Goal: Communication & Community: Connect with others

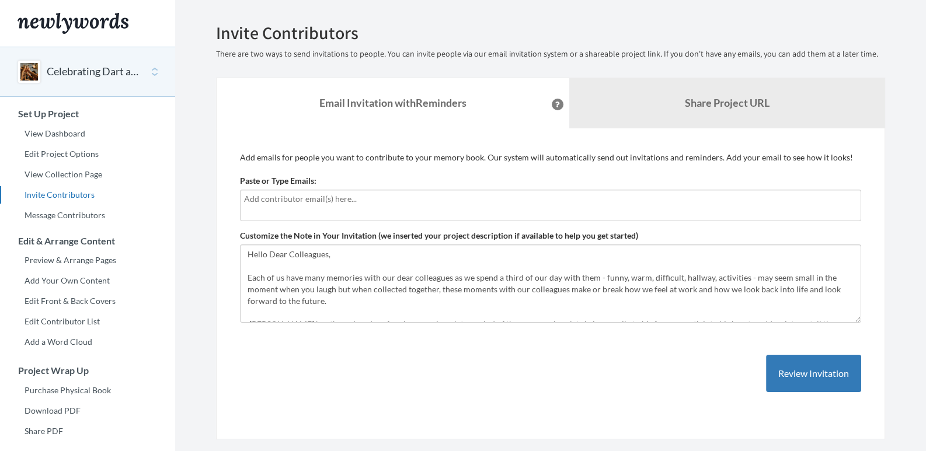
click at [328, 194] on input "text" at bounding box center [550, 199] width 613 height 13
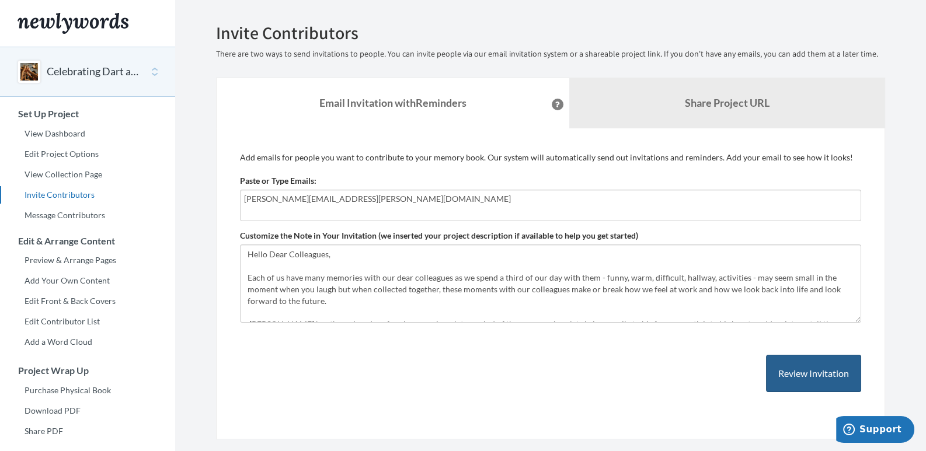
type input "[PERSON_NAME][EMAIL_ADDRESS][PERSON_NAME][DOMAIN_NAME]"
click at [780, 368] on button "Review Invitation" at bounding box center [813, 374] width 95 height 38
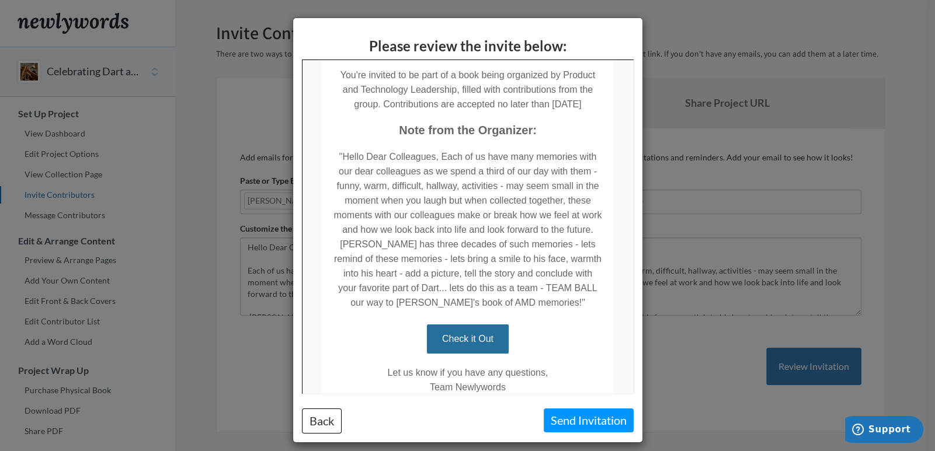
scroll to position [193, 0]
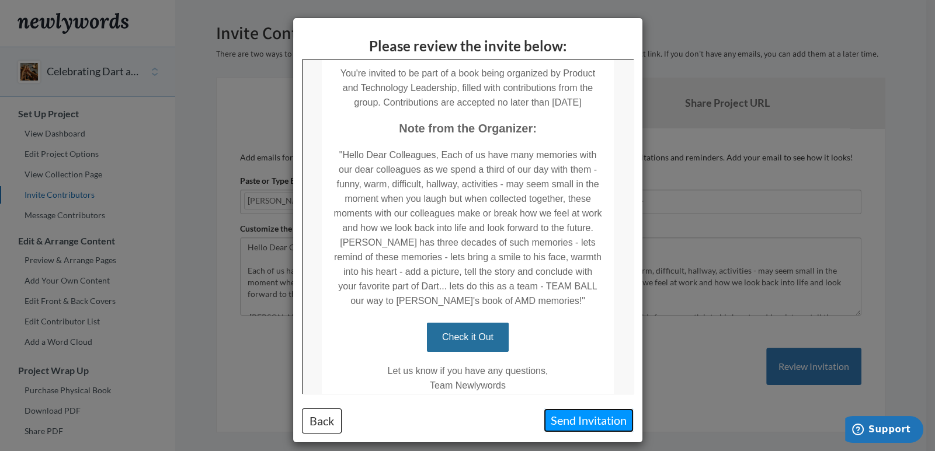
click at [575, 421] on button "Send Invitation" at bounding box center [589, 421] width 90 height 24
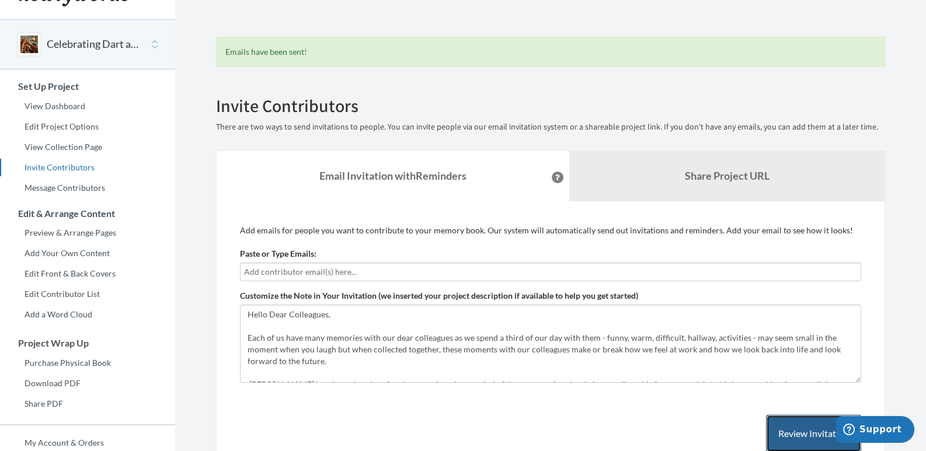
scroll to position [23, 0]
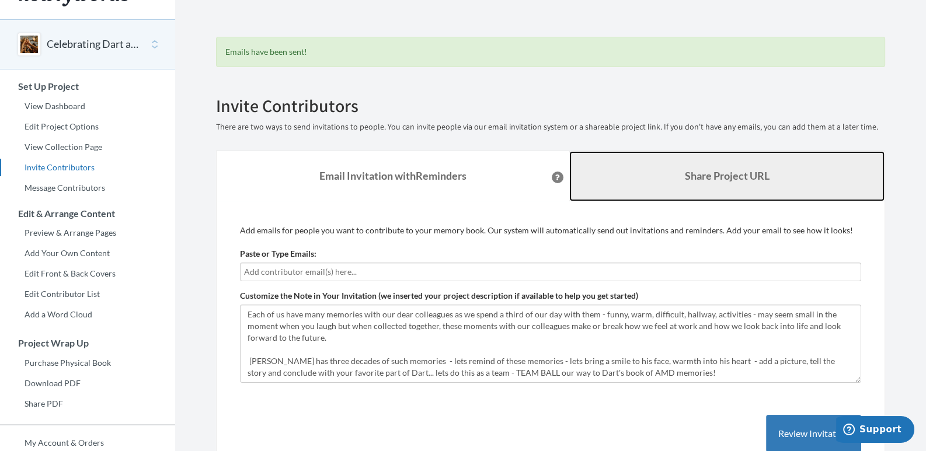
click at [723, 175] on b "Share Project URL" at bounding box center [727, 175] width 85 height 13
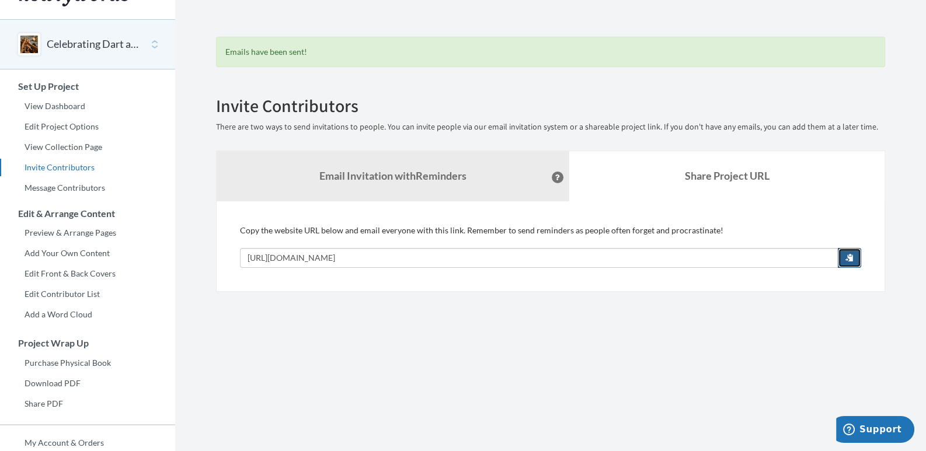
click at [848, 258] on span "button" at bounding box center [850, 257] width 8 height 8
click at [79, 138] on link "View Collection Page" at bounding box center [87, 147] width 175 height 18
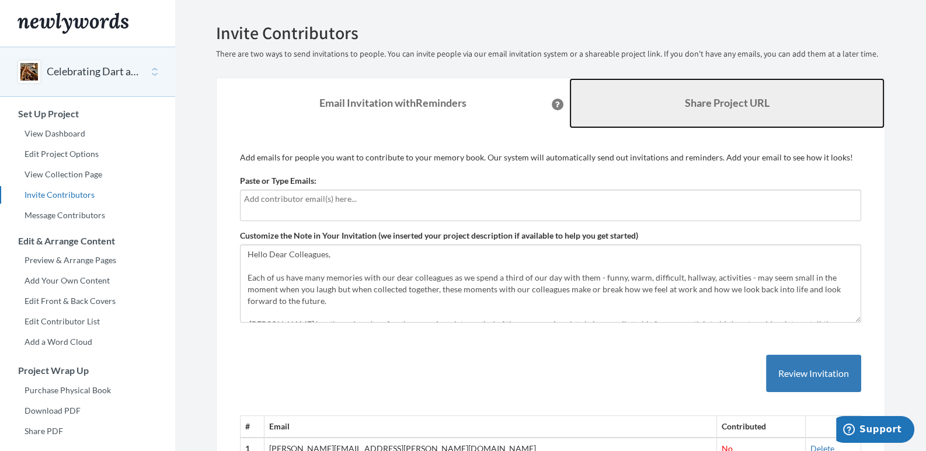
click at [730, 96] on b "Share Project URL" at bounding box center [727, 102] width 85 height 13
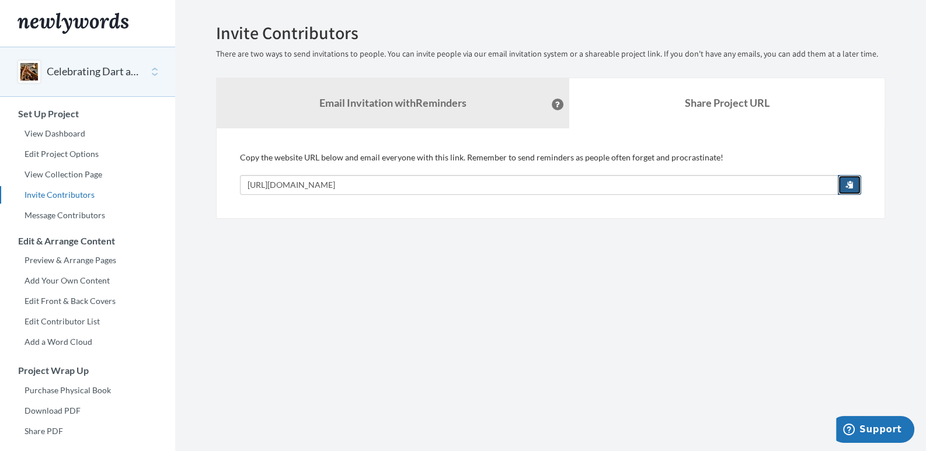
click at [840, 186] on button "button" at bounding box center [849, 185] width 23 height 20
